Goal: Navigation & Orientation: Find specific page/section

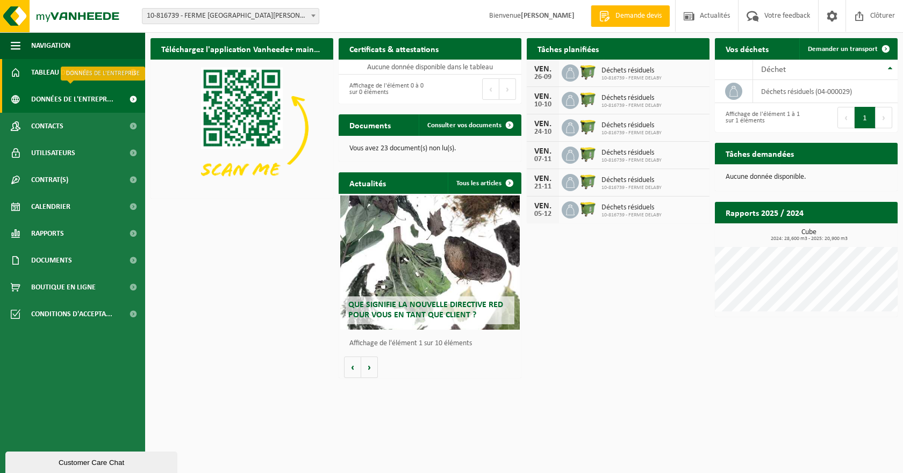
click at [76, 97] on span "Données de l'entrepr..." at bounding box center [72, 99] width 82 height 27
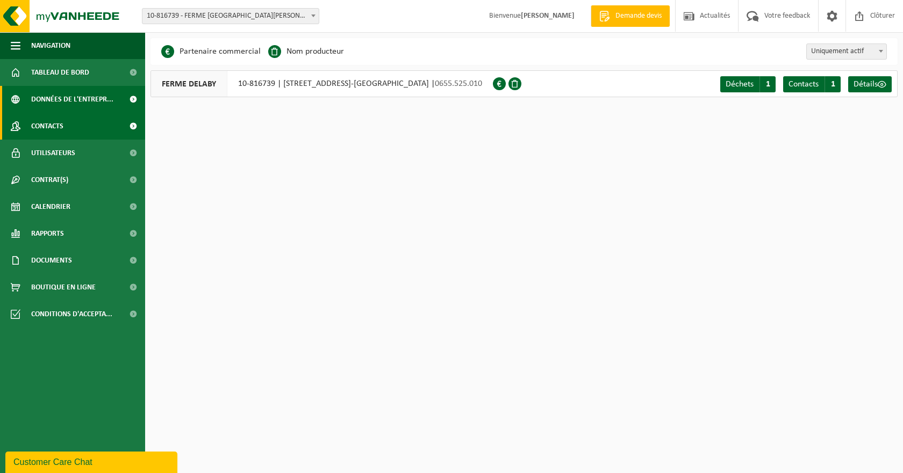
click at [39, 124] on span "Contacts" at bounding box center [47, 126] width 32 height 27
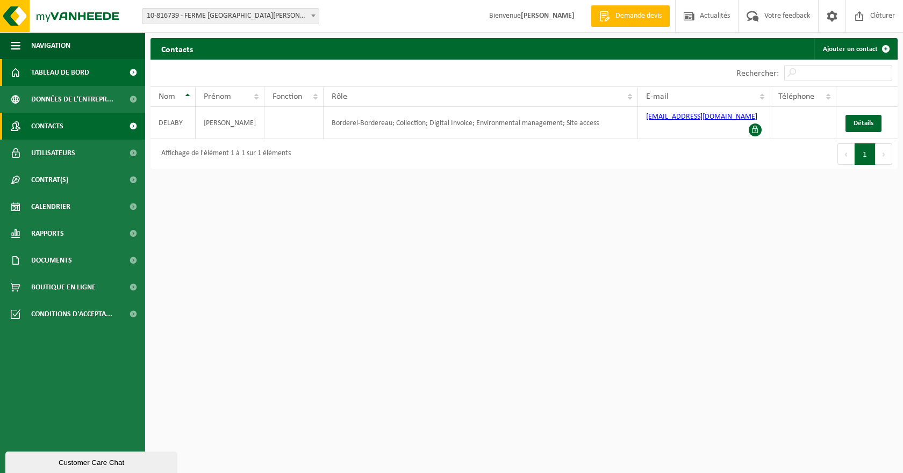
click at [45, 73] on span "Tableau de bord" at bounding box center [60, 72] width 58 height 27
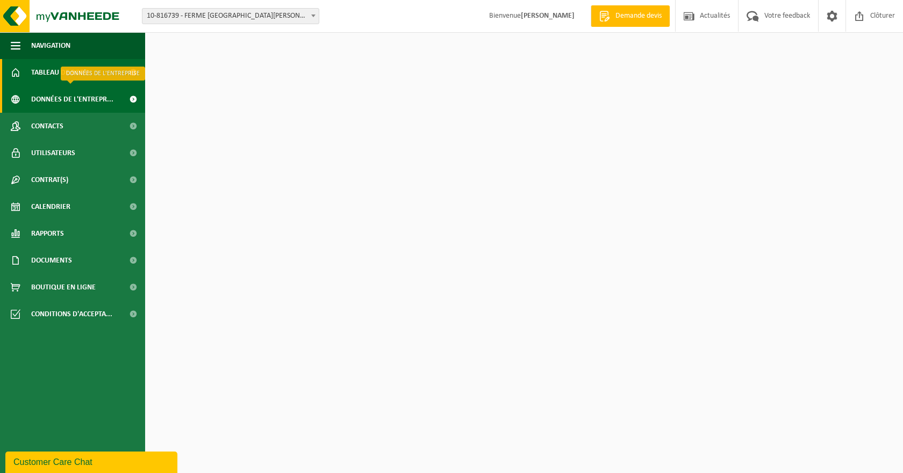
click at [43, 100] on span "Données de l'entrepr..." at bounding box center [72, 99] width 82 height 27
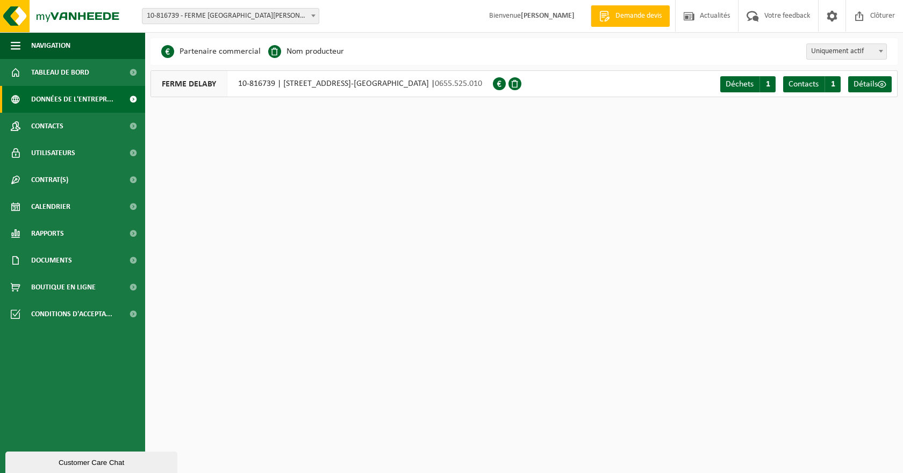
drag, startPoint x: 239, startPoint y: 50, endPoint x: 221, endPoint y: 62, distance: 21.8
click at [239, 51] on li "Partenaire commercial" at bounding box center [210, 52] width 99 height 16
click at [236, 54] on li "Partenaire commercial" at bounding box center [210, 52] width 99 height 16
click at [167, 54] on span at bounding box center [167, 51] width 13 height 13
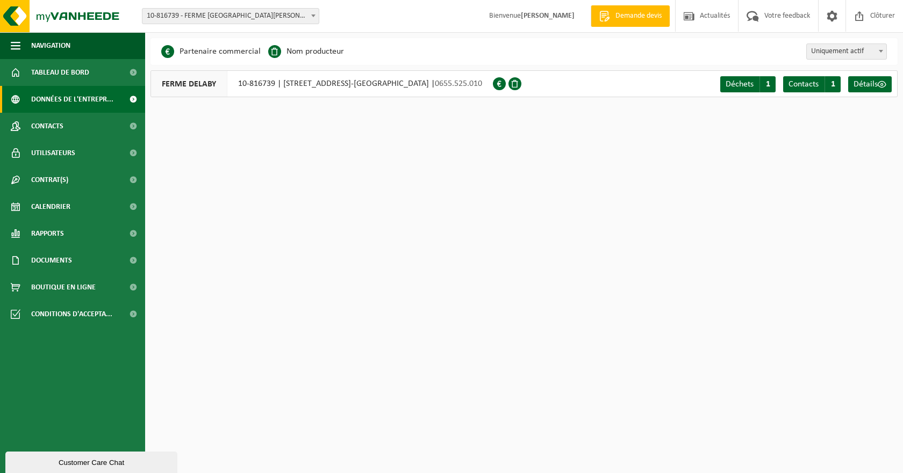
click at [297, 53] on li "Nom producteur" at bounding box center [306, 52] width 76 height 16
